Goal: Task Accomplishment & Management: Use online tool/utility

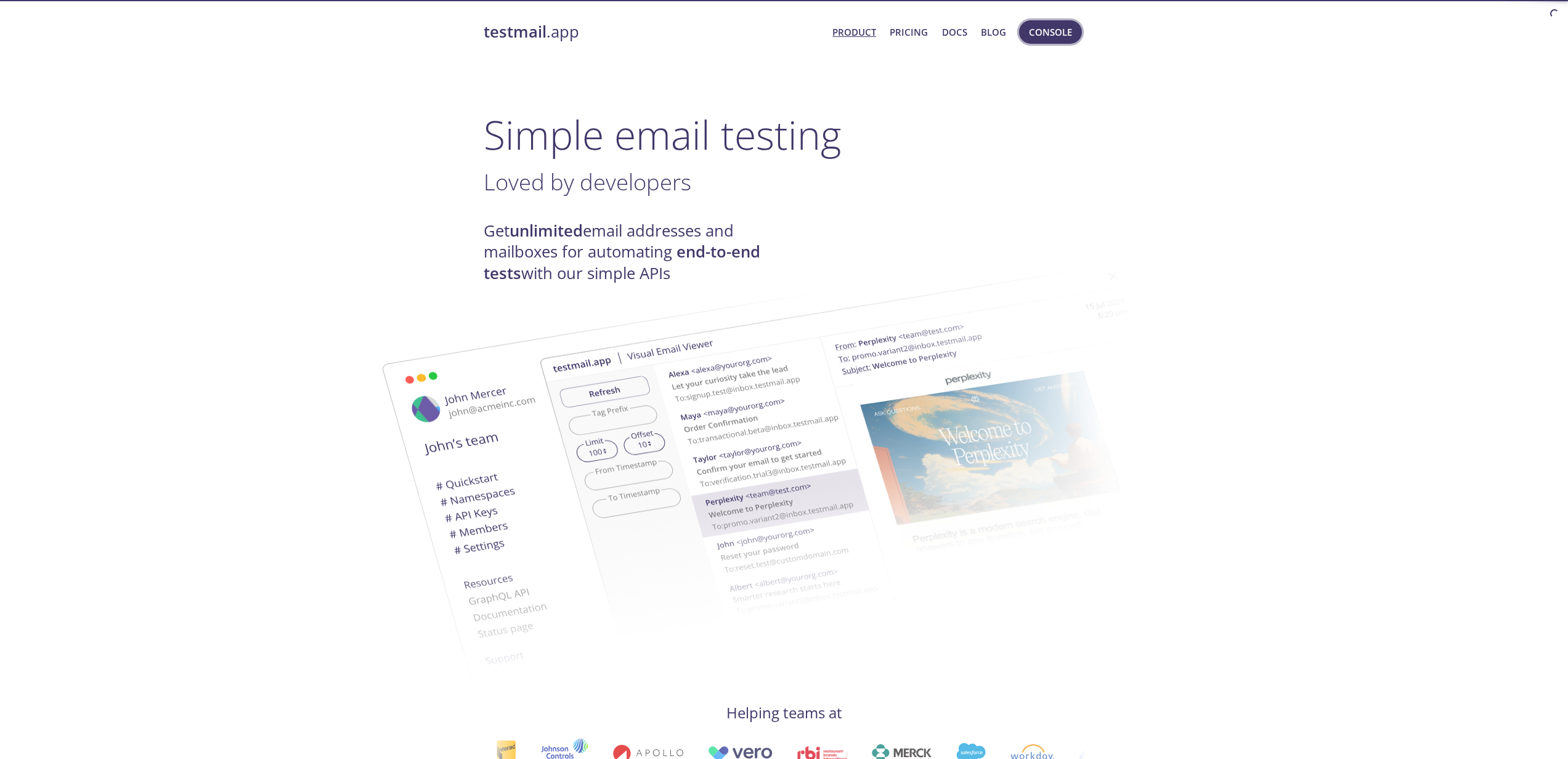
click at [1060, 34] on span "Console" at bounding box center [1050, 31] width 43 height 16
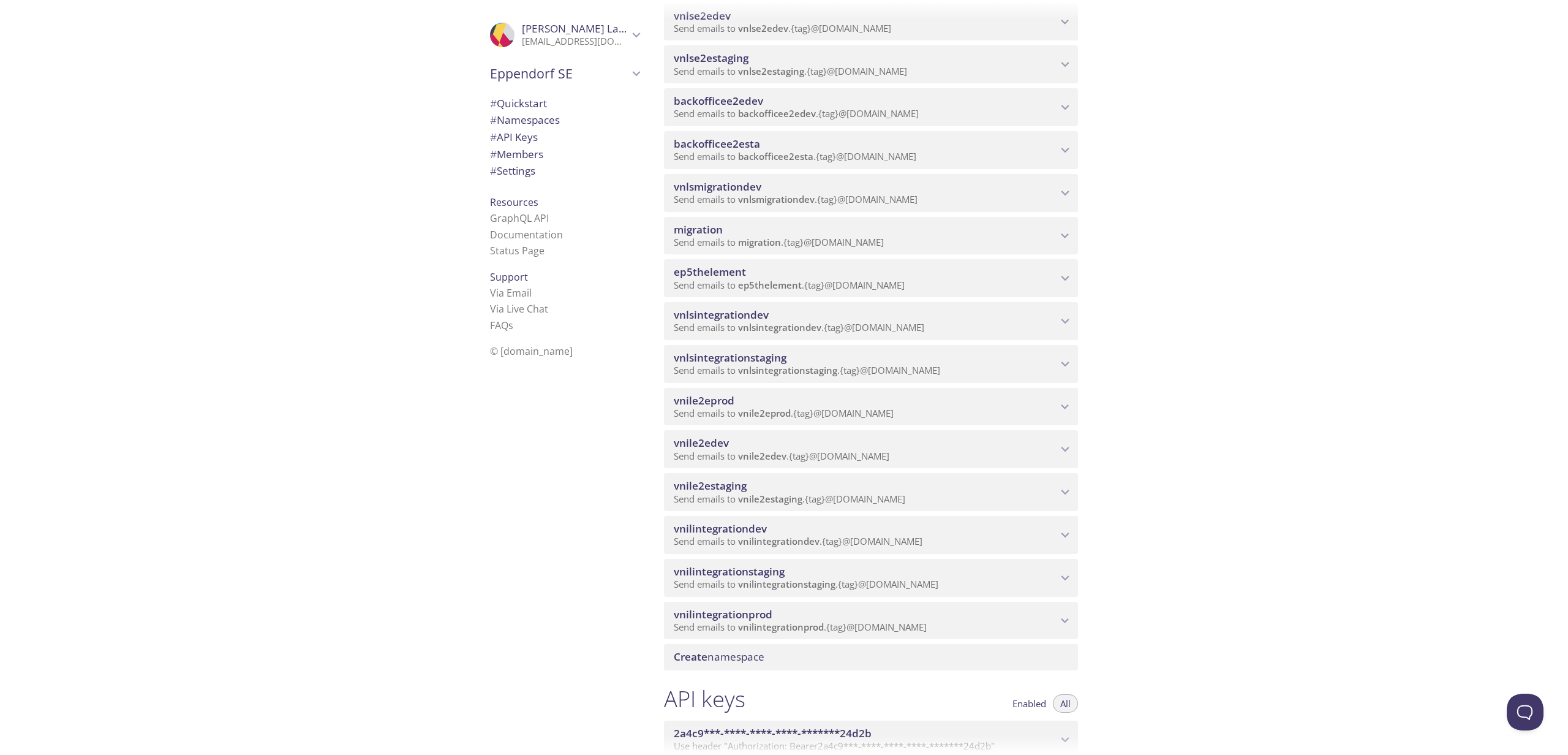
scroll to position [509, 0]
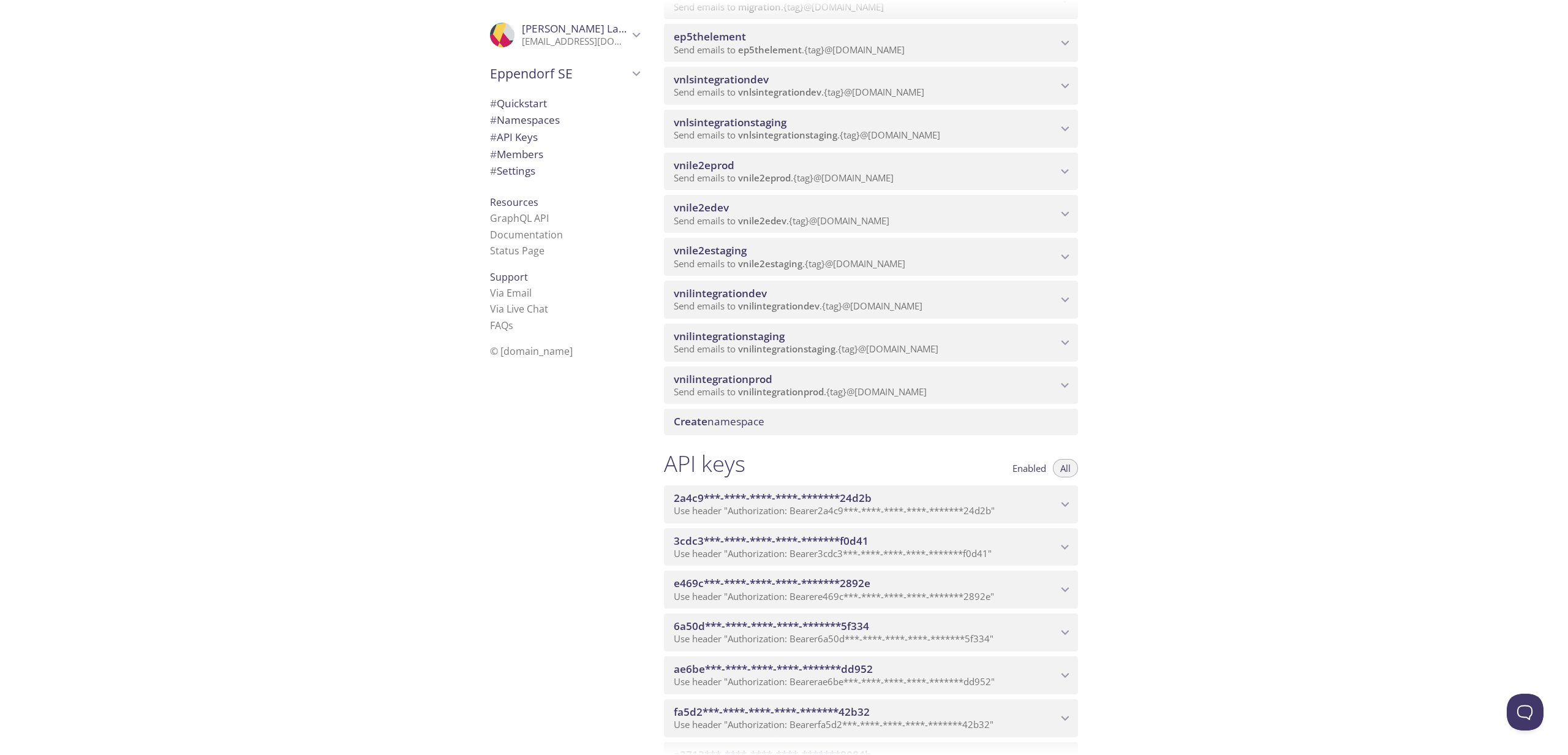
click at [860, 383] on div "vnilintegrationprod Send emails to vnilintegrationprod . {tag} @[DOMAIN_NAME]" at bounding box center [871, 385] width 414 height 38
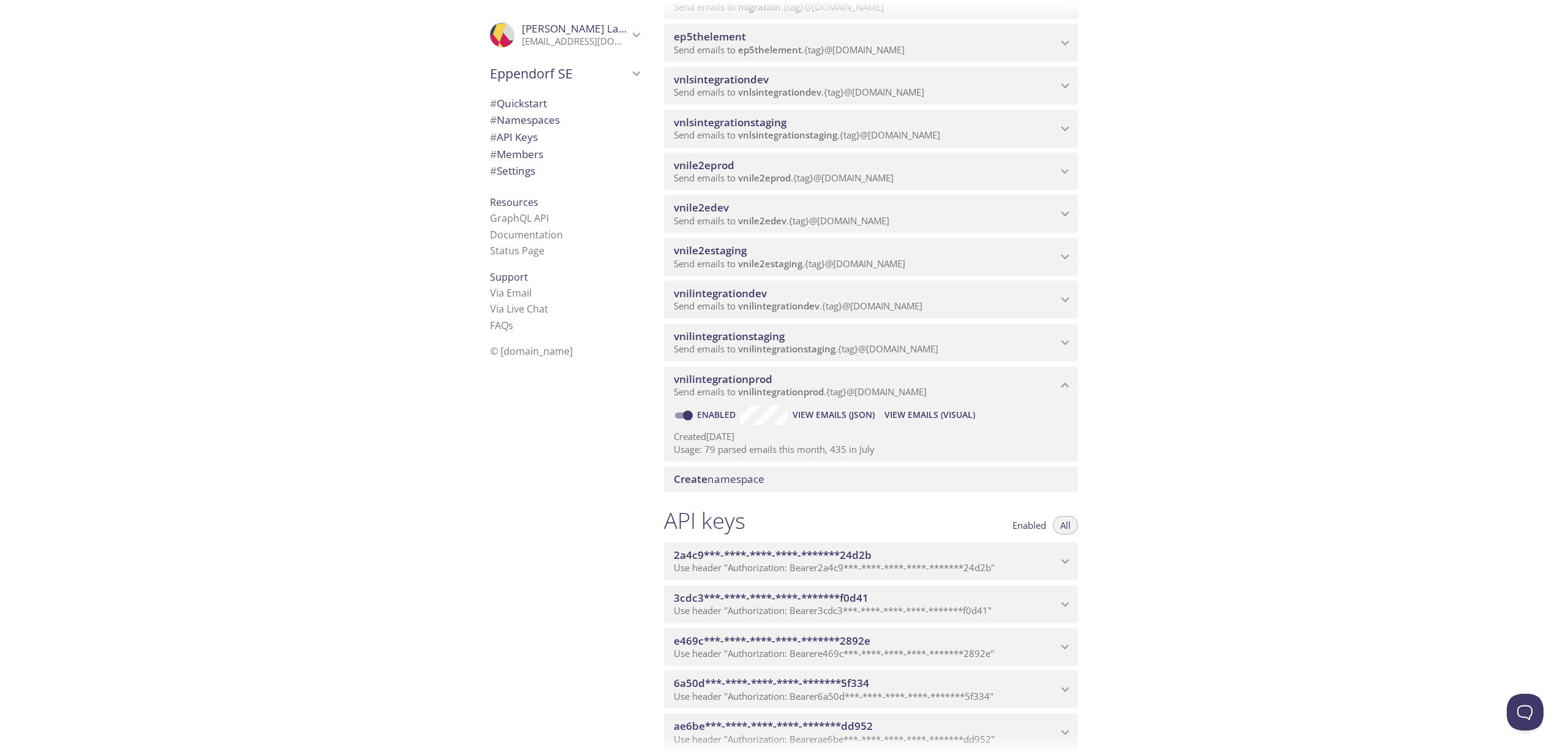
click at [920, 422] on span "View Emails (Visual)" at bounding box center [929, 415] width 91 height 15
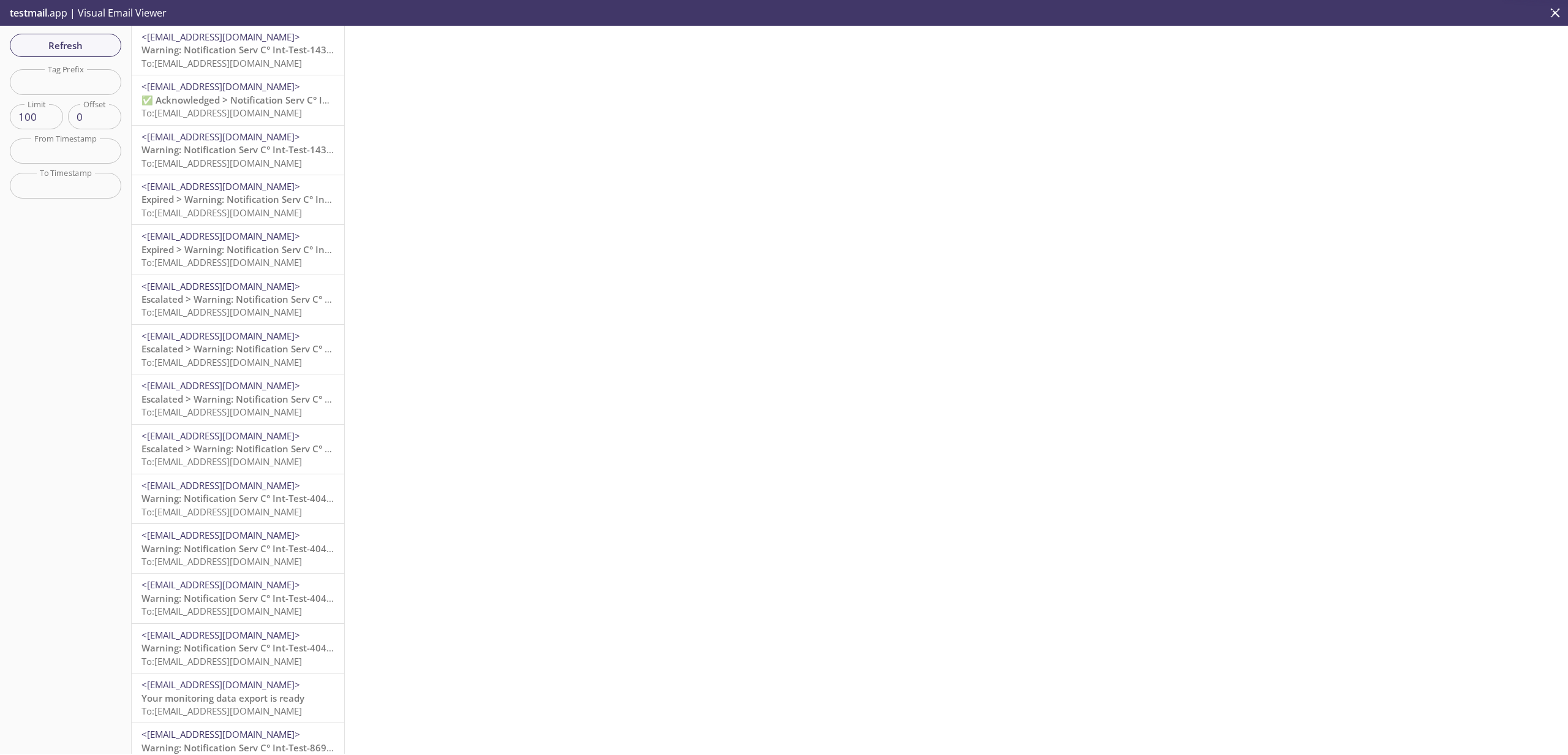
click at [242, 245] on span "Expired > Warning: Notification Serv C° Int-Test-404057 Event from device with …" at bounding box center [373, 249] width 464 height 12
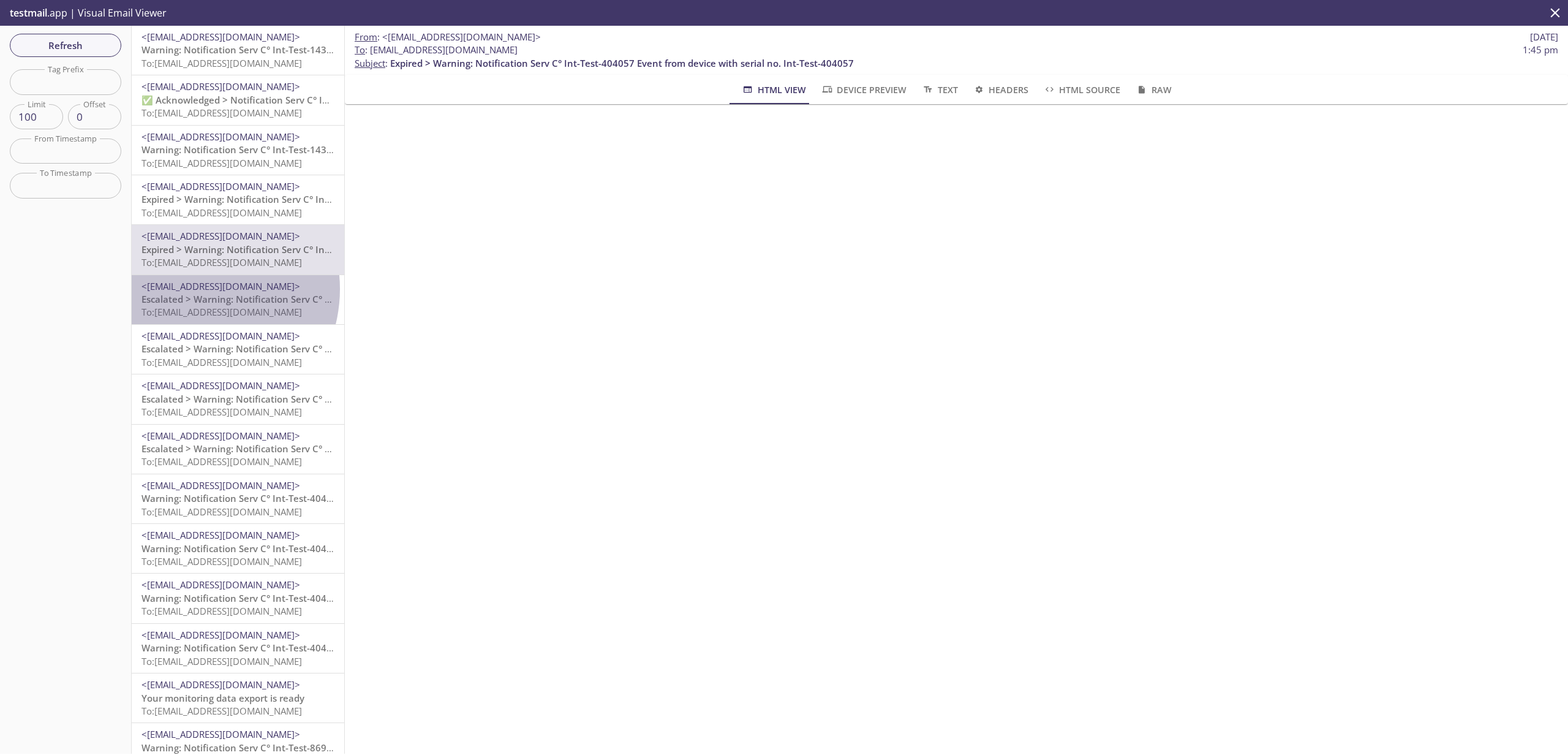
click at [194, 289] on span "<[EMAIL_ADDRESS][DOMAIN_NAME]>" at bounding box center [220, 286] width 158 height 12
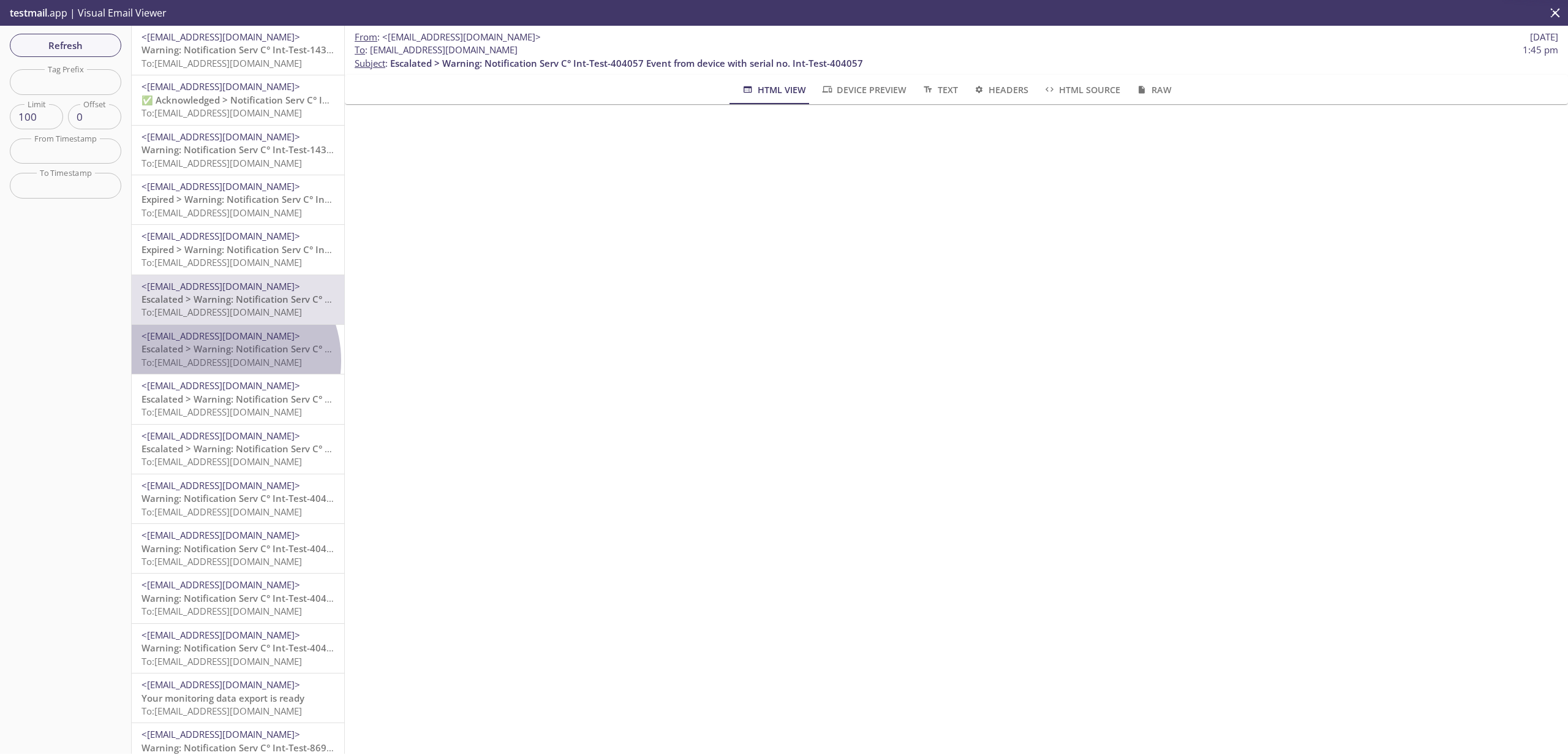
click at [221, 361] on span "To: [EMAIL_ADDRESS][DOMAIN_NAME]" at bounding box center [221, 361] width 160 height 12
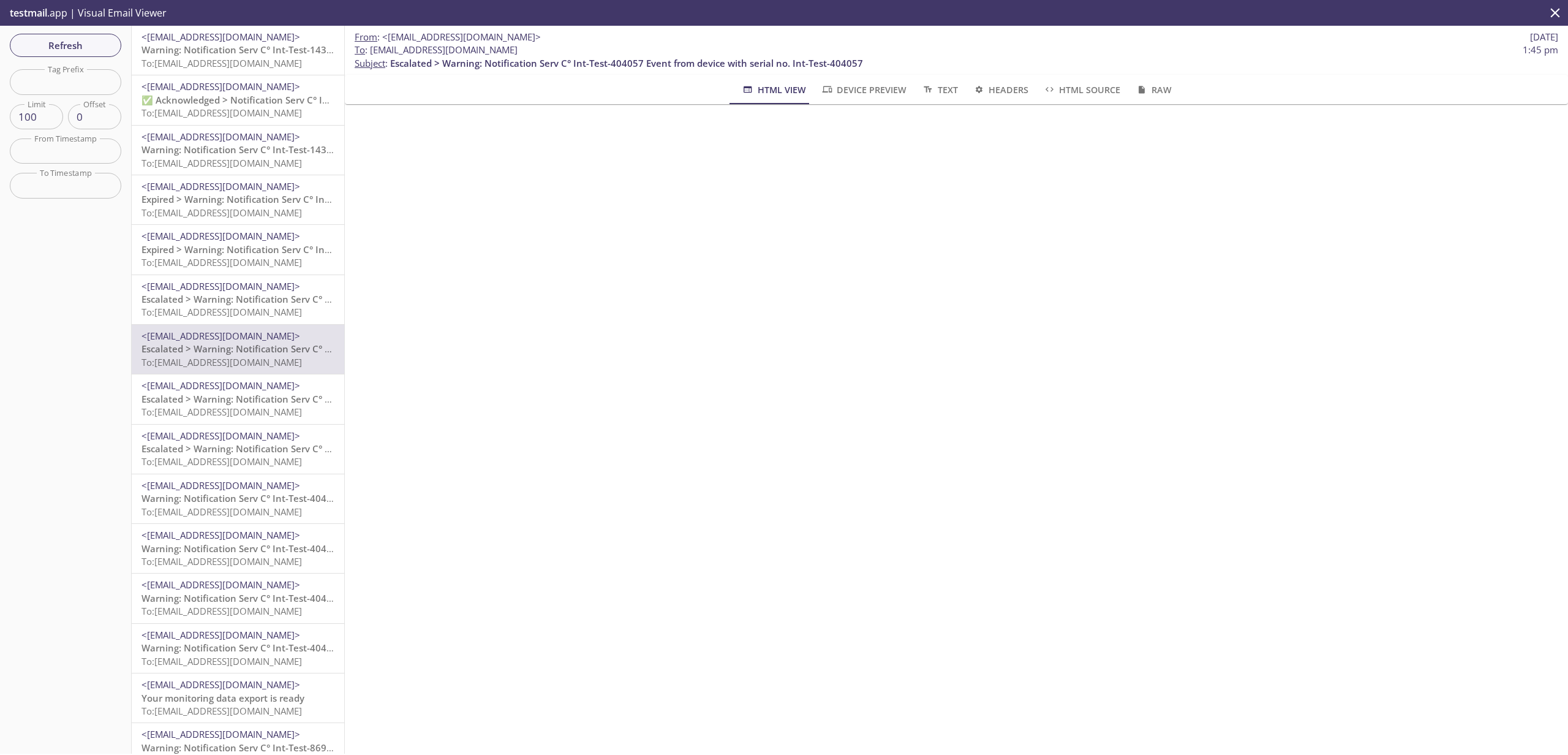
click at [252, 165] on span "To: [EMAIL_ADDRESS][DOMAIN_NAME]" at bounding box center [221, 162] width 160 height 12
